Goal: Task Accomplishment & Management: Manage account settings

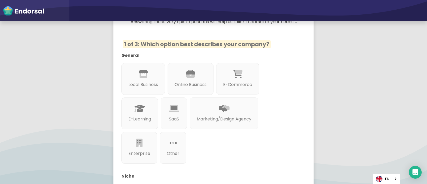
scroll to position [58, 0]
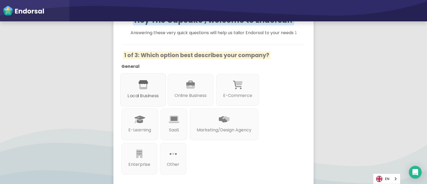
click at [160, 88] on div "Local Business" at bounding box center [143, 89] width 46 height 33
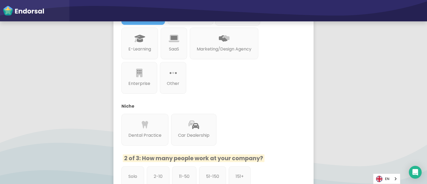
scroll to position [223, 0]
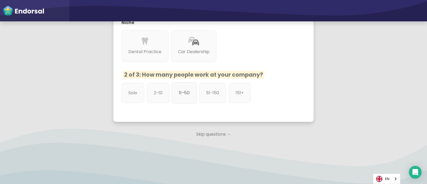
click at [186, 93] on p "11-50" at bounding box center [184, 92] width 11 height 7
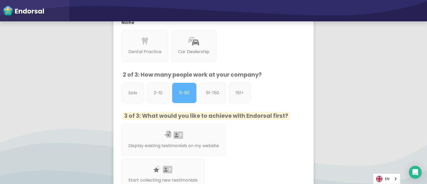
scroll to position [284, 0]
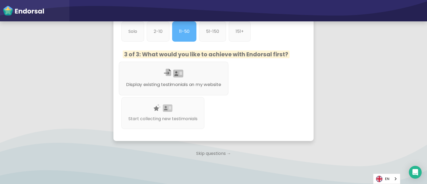
click at [194, 77] on div "Display existing testimonials on my website" at bounding box center [174, 79] width 110 height 34
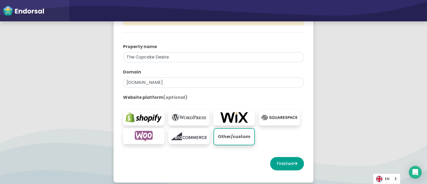
scroll to position [95, 0]
click at [151, 86] on input "thecupcakedesire.com" at bounding box center [213, 82] width 181 height 10
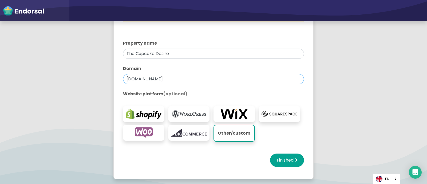
scroll to position [99, 0]
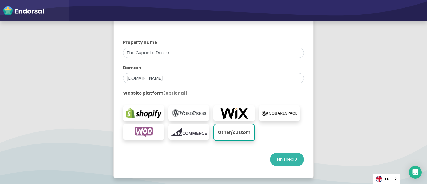
click at [279, 155] on button "Finished" at bounding box center [287, 159] width 34 height 13
select select "14"
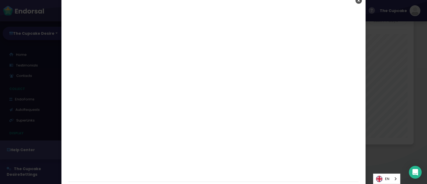
scroll to position [18, 0]
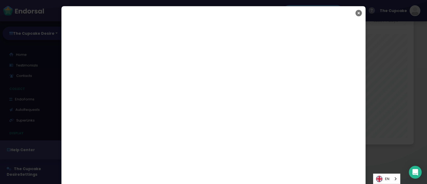
click at [357, 12] on icon "Close" at bounding box center [358, 12] width 6 height 13
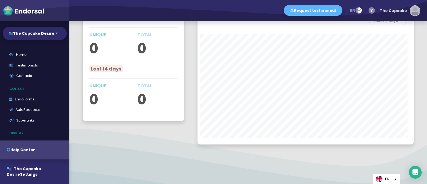
click at [395, 10] on div "The Cupcake" at bounding box center [392, 11] width 27 height 16
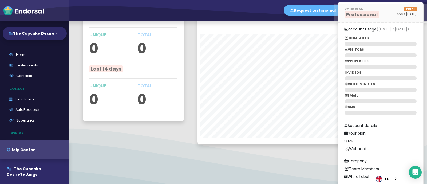
click at [366, 15] on span "Professional" at bounding box center [361, 14] width 34 height 7
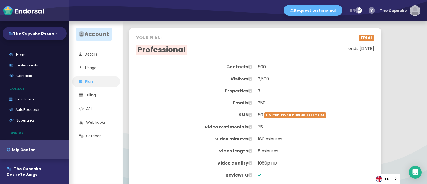
click at [397, 9] on div "The Cupcake" at bounding box center [392, 11] width 27 height 16
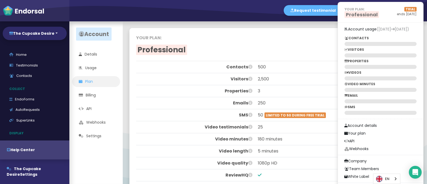
click at [245, 47] on h2 "Professional" at bounding box center [195, 49] width 119 height 9
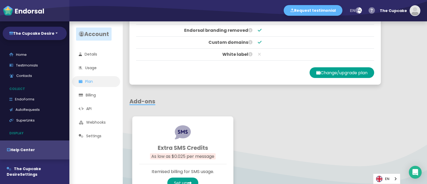
scroll to position [287, 0]
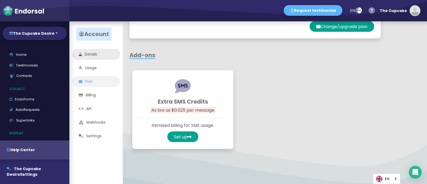
click at [94, 53] on link "Details" at bounding box center [96, 54] width 48 height 11
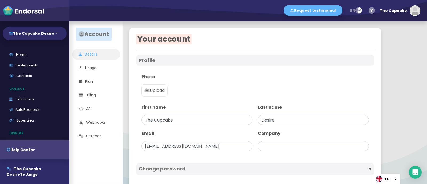
click at [165, 91] on p "Upload" at bounding box center [154, 90] width 20 height 6
click at [0, 0] on input "Upload" at bounding box center [0, 0] width 0 height 0
type input "The Cupcake Desire"
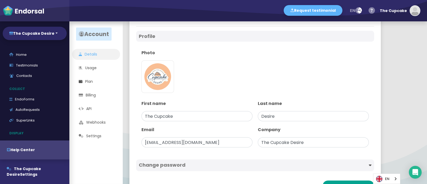
scroll to position [44, 0]
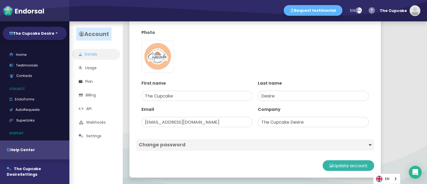
click at [341, 163] on button "Update account" at bounding box center [347, 165] width 51 height 11
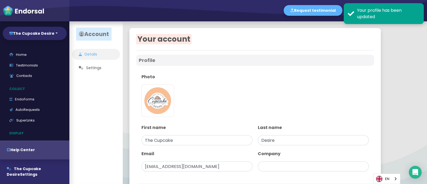
scroll to position [27, 0]
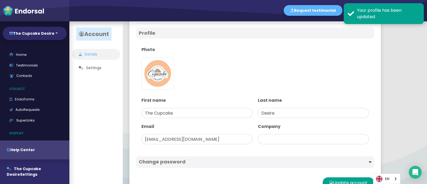
type input "The Cupcake Desire"
click at [321, 45] on div "Photo https://ndrsl-avatars.s3.us-east-2.amazonaws.com/users/1756718126411-Cupc…" at bounding box center [255, 69] width 233 height 51
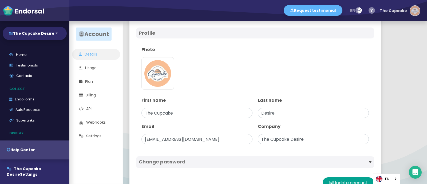
click at [412, 11] on img "button" at bounding box center [415, 11] width 10 height 10
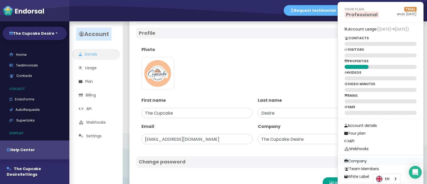
click at [360, 158] on link "Company" at bounding box center [380, 161] width 85 height 8
select select
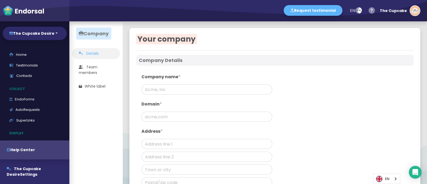
type input "The Cupcake Desire"
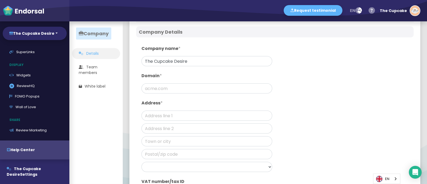
scroll to position [29, 0]
drag, startPoint x: 166, startPoint y: 94, endPoint x: 155, endPoint y: 85, distance: 14.6
click at [155, 85] on div "Company name * The Cupcake Desire Domain * Address * Afghanistan Albania Algeri…" at bounding box center [207, 123] width 136 height 162
click at [155, 85] on input "text" at bounding box center [206, 87] width 131 height 10
click at [174, 89] on input "text" at bounding box center [206, 87] width 131 height 10
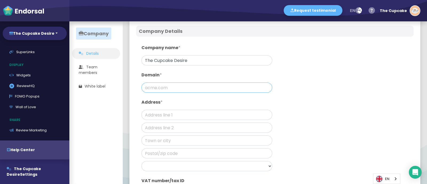
click at [170, 87] on input "text" at bounding box center [206, 87] width 131 height 10
paste input "https://www.thecupcakedesire.com.au/"
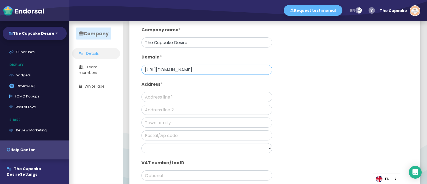
type input "https://www.thecupcakedesire.com.au/"
click at [173, 100] on input "text" at bounding box center [206, 97] width 131 height 10
click at [179, 101] on input "text" at bounding box center [206, 97] width 131 height 10
paste input "Melbourne Australia"
click at [179, 98] on input "Melbourne Australia" at bounding box center [206, 97] width 131 height 10
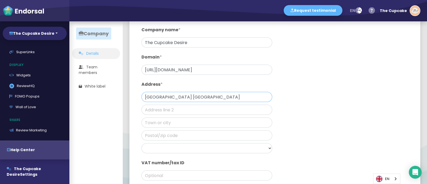
click at [179, 98] on input "Melbourne Australia" at bounding box center [206, 97] width 131 height 10
type input "Melbourne Australia"
click at [181, 148] on select "Afghanistan Albania Algeria Andorra Angola Anguilla Antigua & Barbuda Argentina…" at bounding box center [206, 148] width 131 height 10
select select "Australia"
click at [141, 143] on select "Afghanistan Albania Algeria Andorra Angola Anguilla Antigua & Barbuda Argentina…" at bounding box center [206, 148] width 131 height 10
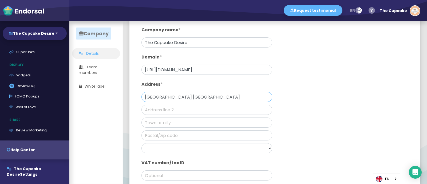
click at [174, 97] on input "Melbourne Australia" at bounding box center [206, 97] width 131 height 10
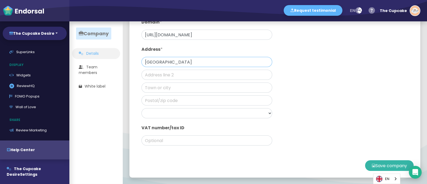
type input "Melbourne"
click at [368, 165] on button "Save company" at bounding box center [389, 165] width 49 height 11
type input "thecupcakedesire.com.au"
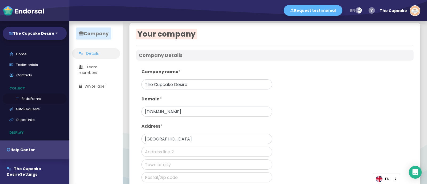
scroll to position [0, 0]
click at [34, 65] on link "Testimonials" at bounding box center [35, 65] width 64 height 11
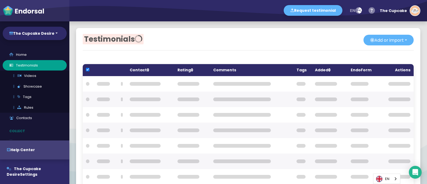
checkbox input "true"
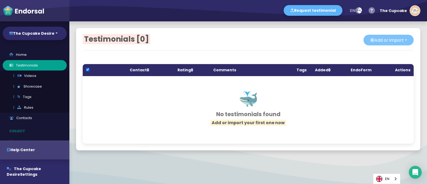
click at [386, 41] on button "Add or import" at bounding box center [388, 40] width 50 height 11
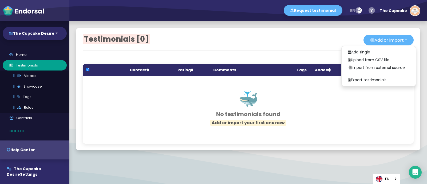
click at [296, 46] on div "Testimonials [0] Add or import Add single Upload from CSV file Import from exte…" at bounding box center [248, 89] width 344 height 122
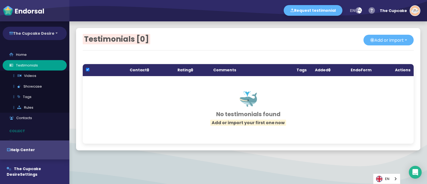
click at [41, 32] on button "The Cupcake Desire" at bounding box center [35, 33] width 64 height 13
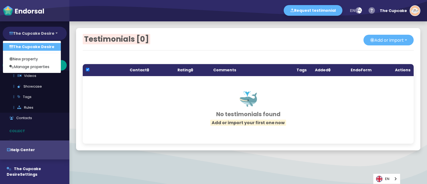
click at [39, 35] on button "The Cupcake Desire" at bounding box center [35, 33] width 64 height 13
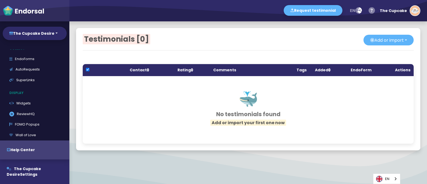
scroll to position [105, 0]
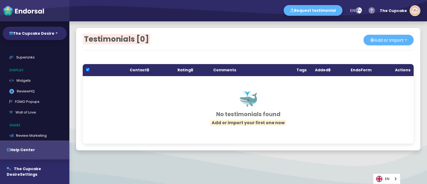
click at [33, 87] on link ".review-hq-icon-1{opacity:0.5;} ReviewHQ" at bounding box center [35, 91] width 64 height 11
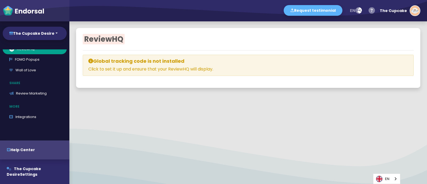
scroll to position [63, 0]
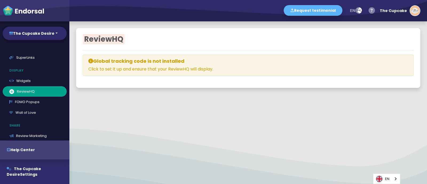
select select
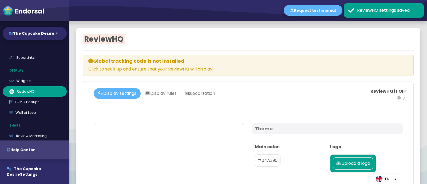
scroll to position [0, 0]
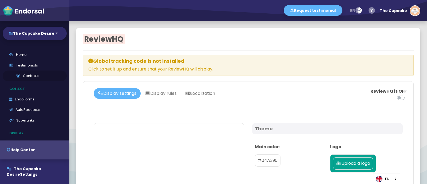
click at [23, 73] on link "Contacts" at bounding box center [35, 75] width 64 height 11
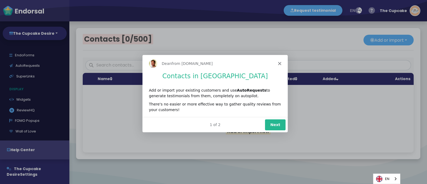
click at [278, 60] on div "[PERSON_NAME] from [DOMAIN_NAME]" at bounding box center [214, 62] width 145 height 17
click at [280, 62] on polygon "Close" at bounding box center [279, 62] width 3 height 3
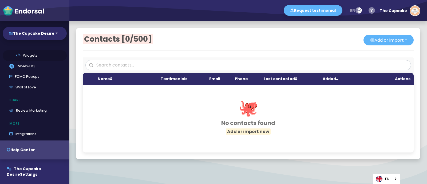
scroll to position [88, 0]
click at [31, 110] on link "Review Marketing" at bounding box center [35, 110] width 64 height 11
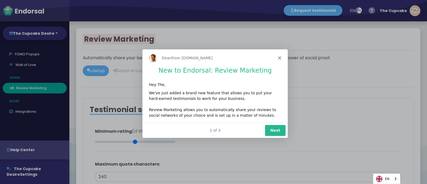
click at [278, 57] on icon "Close" at bounding box center [279, 57] width 3 height 3
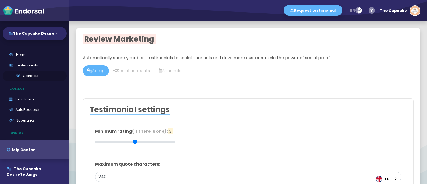
click at [25, 75] on link "Contacts" at bounding box center [35, 75] width 64 height 11
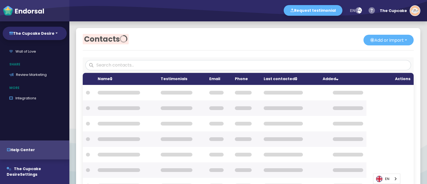
scroll to position [124, 0]
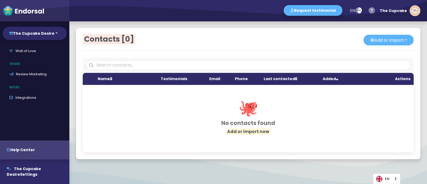
click at [25, 75] on link "Review Marketing" at bounding box center [35, 74] width 64 height 11
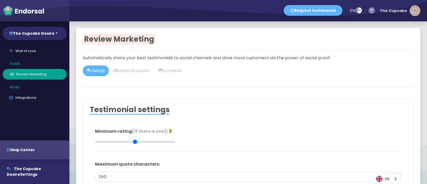
click at [386, 10] on div "The Cupcake" at bounding box center [392, 11] width 27 height 16
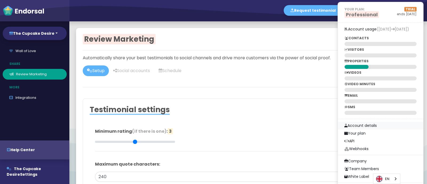
click at [365, 125] on link "Account details" at bounding box center [380, 126] width 85 height 8
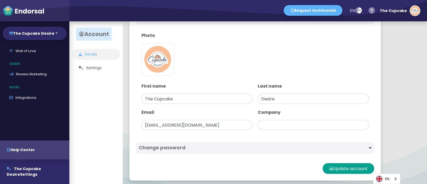
scroll to position [44, 0]
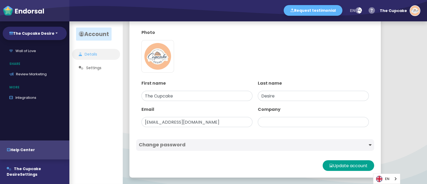
type input "The Cupcake Desire"
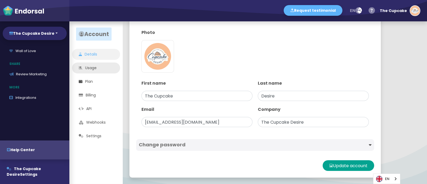
click at [89, 68] on link "Usage" at bounding box center [96, 67] width 48 height 11
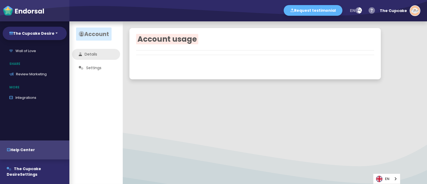
click at [89, 58] on link "Details" at bounding box center [96, 54] width 48 height 11
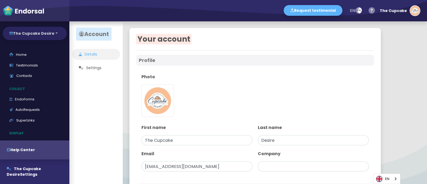
type input "The Cupcake Desire"
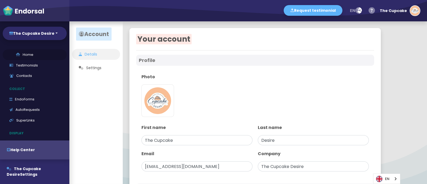
click at [26, 54] on link "Home" at bounding box center [35, 54] width 64 height 11
select select "14"
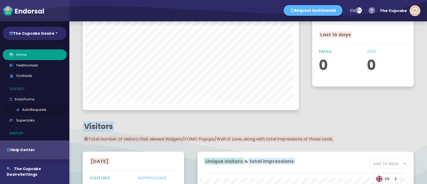
scroll to position [47, 0]
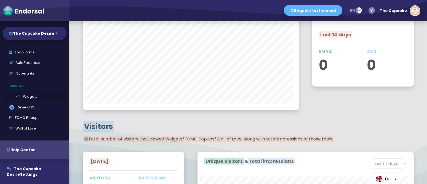
click at [24, 97] on link "Widgets" at bounding box center [35, 96] width 64 height 11
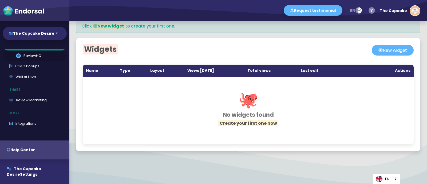
scroll to position [124, 0]
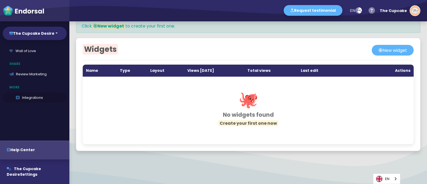
click at [25, 97] on link "Integrations" at bounding box center [35, 97] width 64 height 11
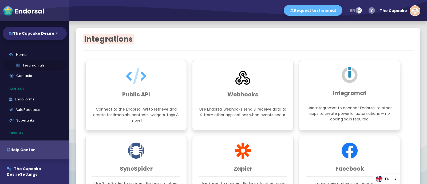
click at [29, 64] on link "Testimonials" at bounding box center [35, 65] width 64 height 11
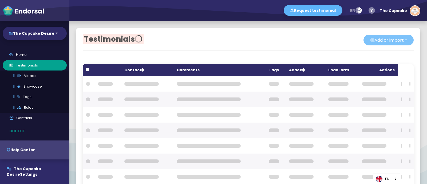
click at [400, 38] on button "Add or import" at bounding box center [388, 40] width 50 height 11
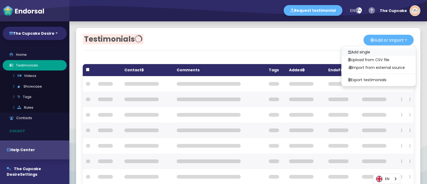
click at [350, 52] on link "Add single" at bounding box center [378, 52] width 74 height 8
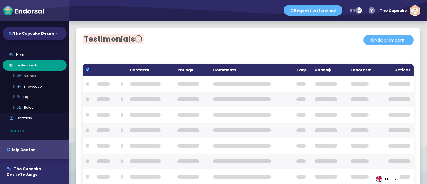
checkbox input "true"
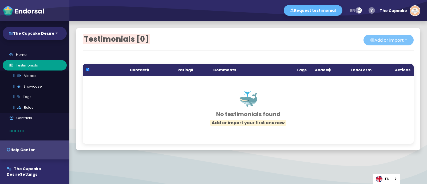
click at [379, 42] on button "Add or import" at bounding box center [388, 40] width 50 height 11
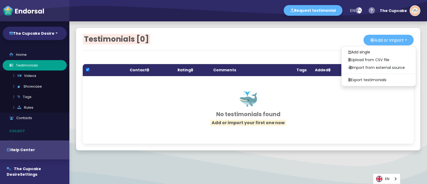
click at [293, 43] on div "Add or import Add single Upload from CSV file Import from external source Expor…" at bounding box center [330, 40] width 165 height 11
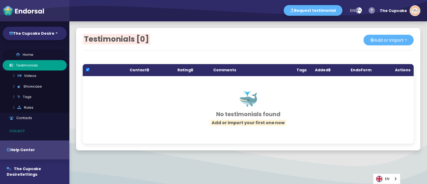
click at [14, 52] on link "Home" at bounding box center [35, 54] width 64 height 11
select select "14"
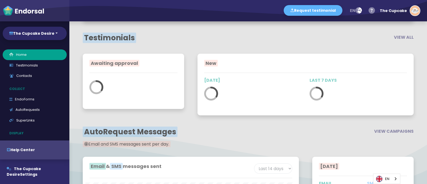
scroll to position [278, 0]
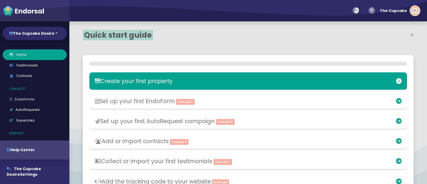
select select "14"
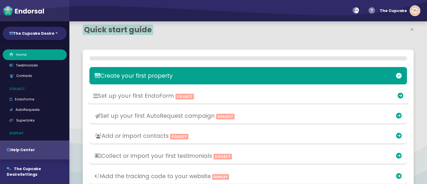
scroll to position [51, 0]
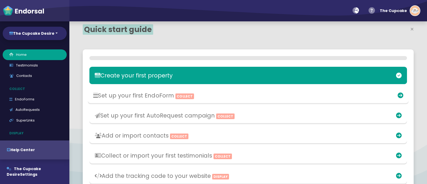
click at [125, 95] on h3 "Set up your first EndoForm Collect" at bounding box center [195, 95] width 205 height 7
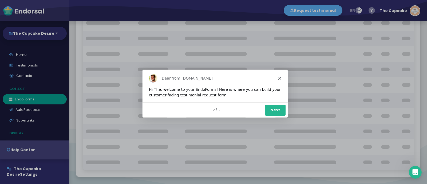
click at [279, 107] on button "Next" at bounding box center [275, 109] width 21 height 11
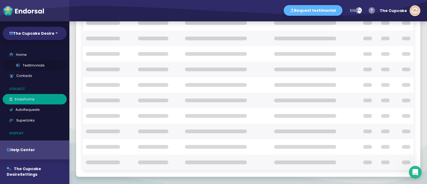
click at [27, 63] on link "Testimonials" at bounding box center [35, 65] width 64 height 11
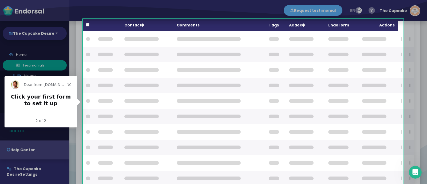
scroll to position [45, 0]
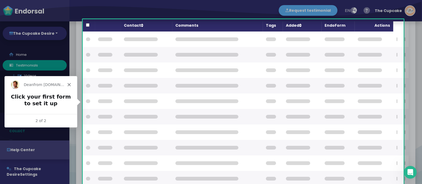
click at [69, 81] on div "[PERSON_NAME] from [DOMAIN_NAME]" at bounding box center [40, 84] width 73 height 17
click at [68, 82] on div "[PERSON_NAME] from [DOMAIN_NAME]" at bounding box center [40, 84] width 73 height 17
click at [69, 85] on icon "Close" at bounding box center [68, 84] width 3 height 3
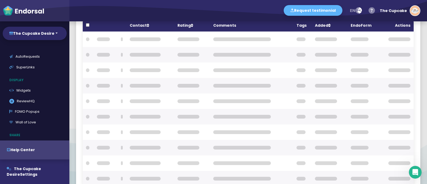
scroll to position [96, 0]
click at [32, 68] on link "SuperLinks" at bounding box center [35, 66] width 64 height 11
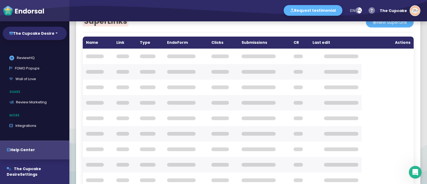
scroll to position [54, 0]
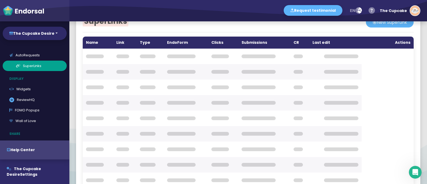
click at [32, 68] on link "SuperLinks" at bounding box center [35, 66] width 64 height 11
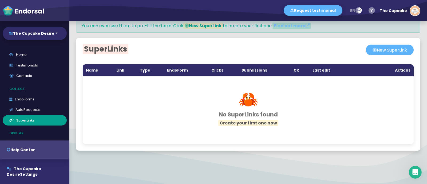
scroll to position [17, 0]
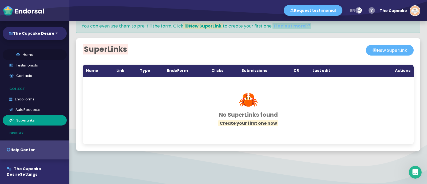
click at [23, 55] on link "Home" at bounding box center [35, 54] width 64 height 11
select select "14"
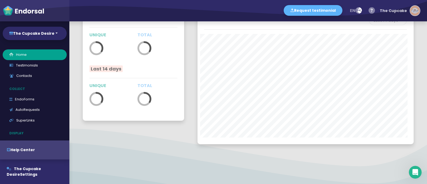
click at [412, 9] on img "button" at bounding box center [415, 11] width 10 height 10
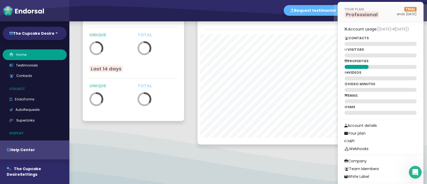
click at [356, 11] on span "Professional" at bounding box center [361, 14] width 34 height 7
